Goal: Find specific page/section: Find specific page/section

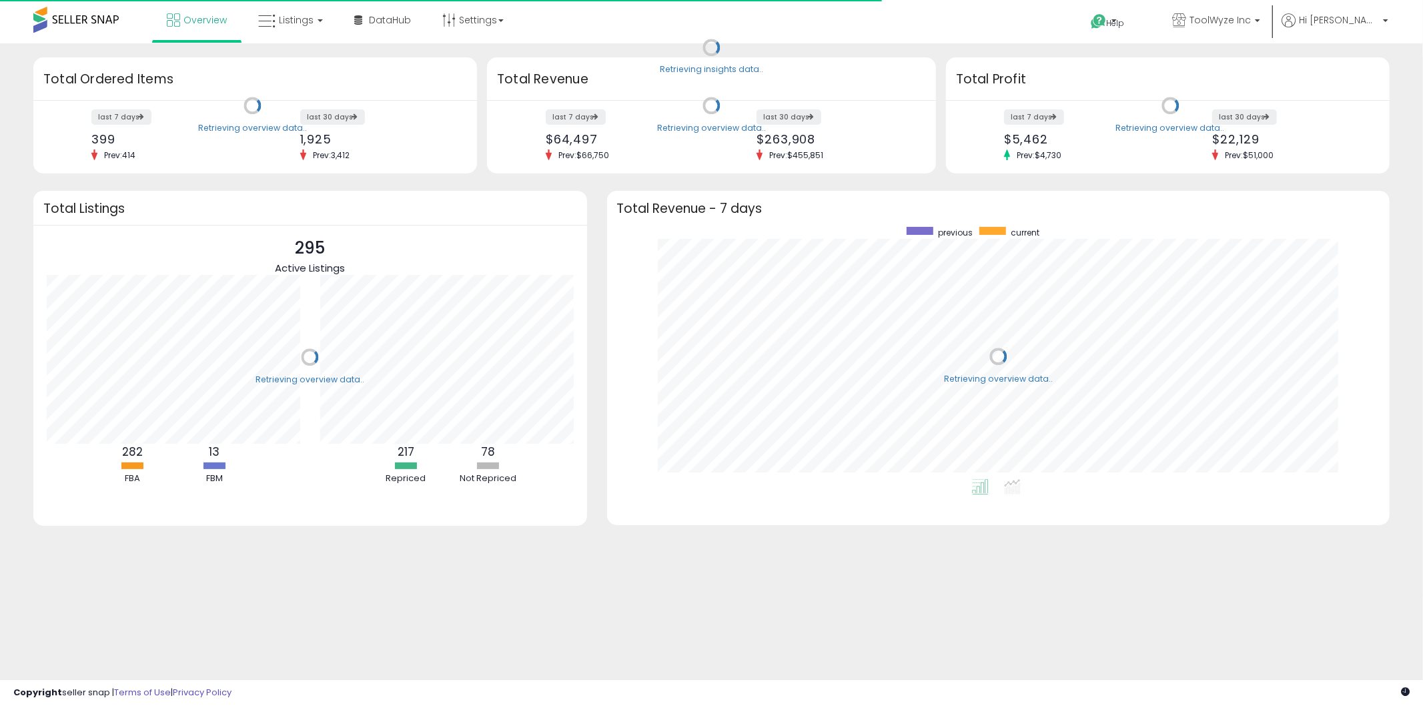
scroll to position [251, 756]
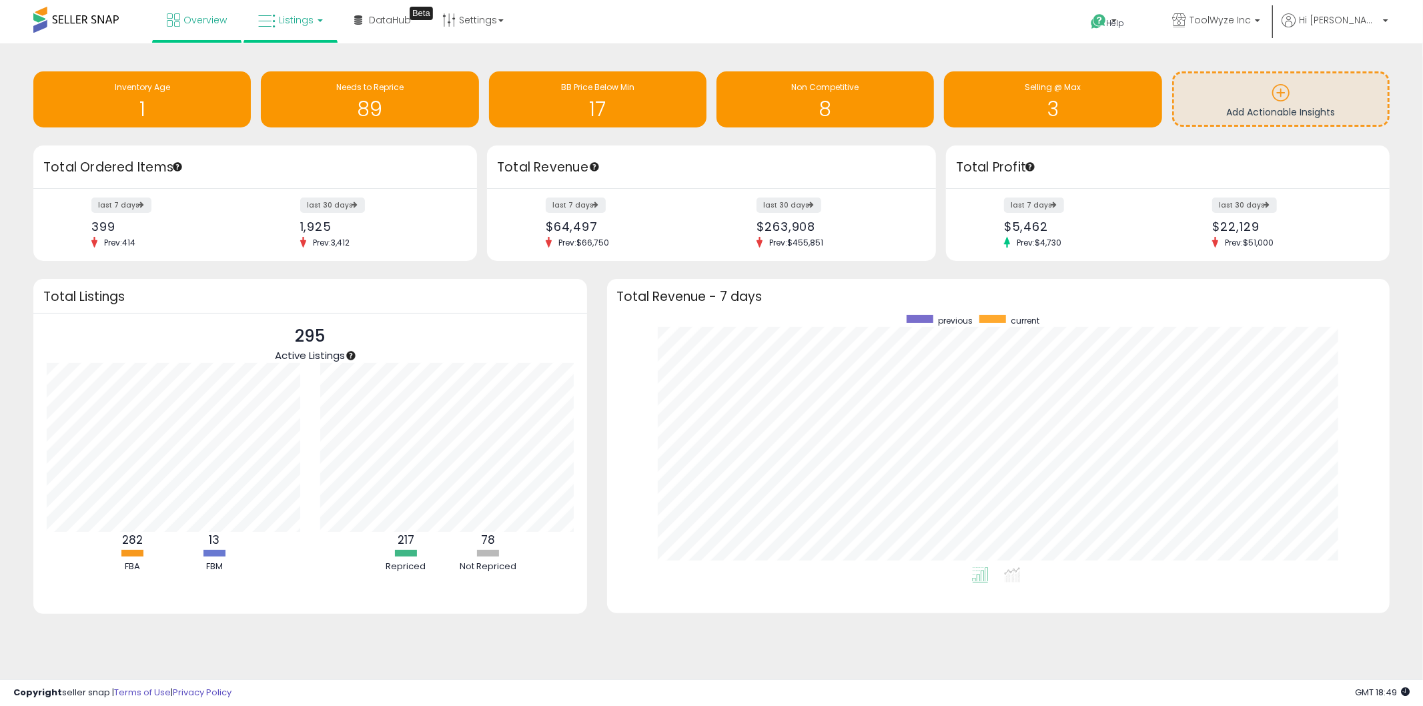
click at [265, 13] on icon at bounding box center [266, 21] width 17 height 17
click at [302, 61] on icon at bounding box center [300, 65] width 58 height 17
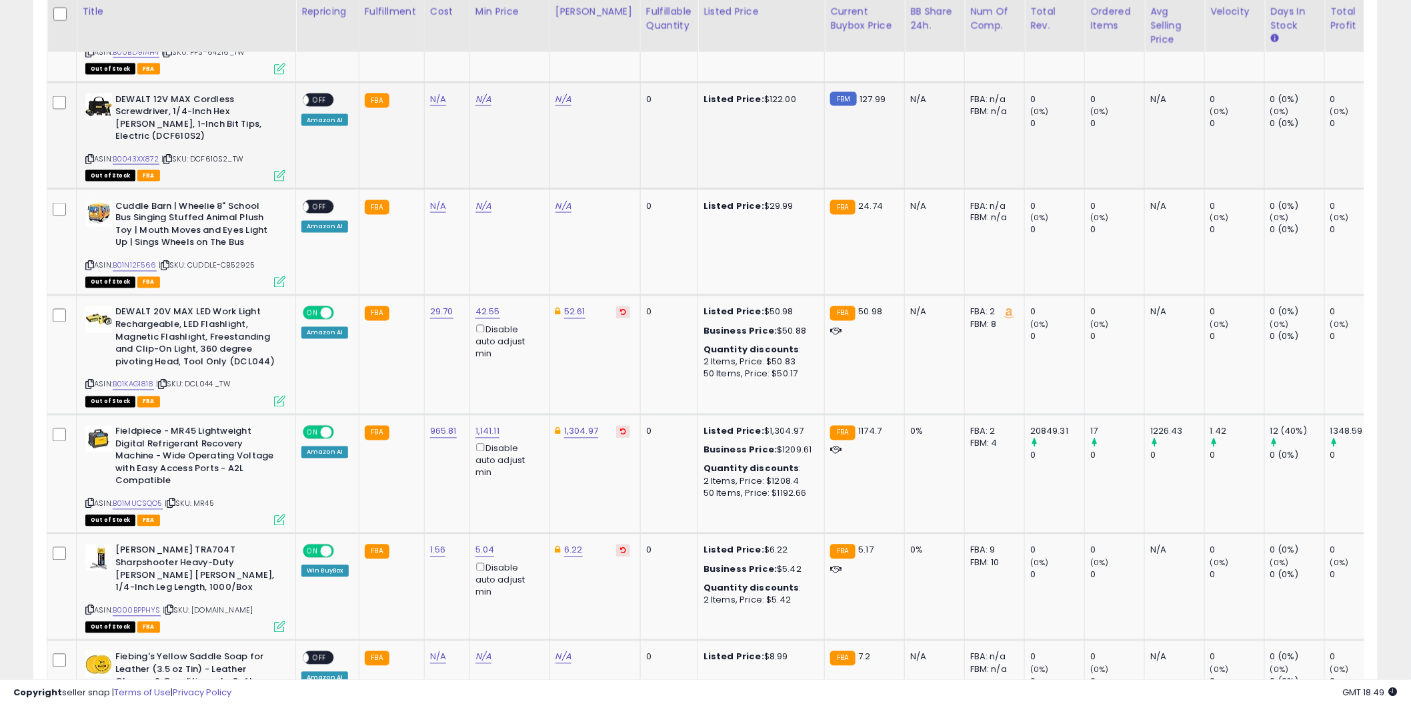
scroll to position [938, 0]
